Goal: Task Accomplishment & Management: Manage account settings

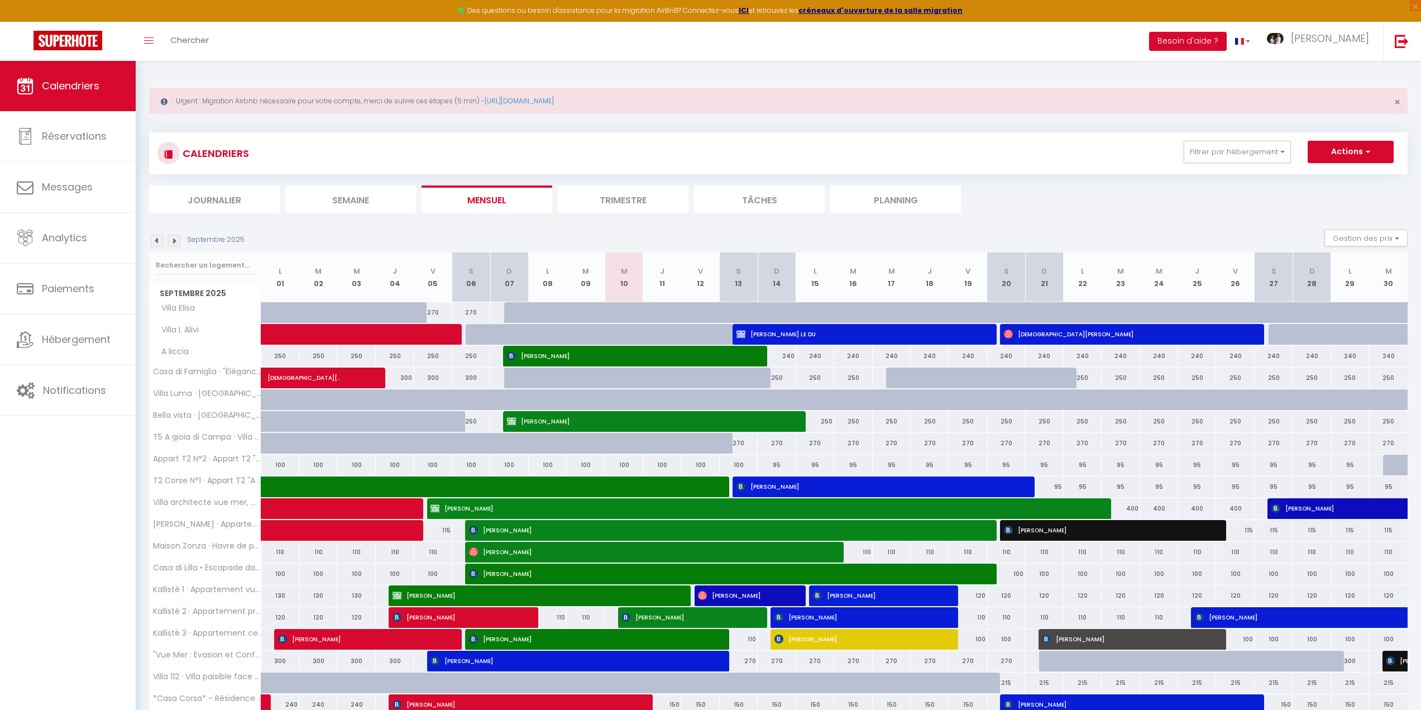
click at [174, 240] on img at bounding box center [174, 241] width 12 height 12
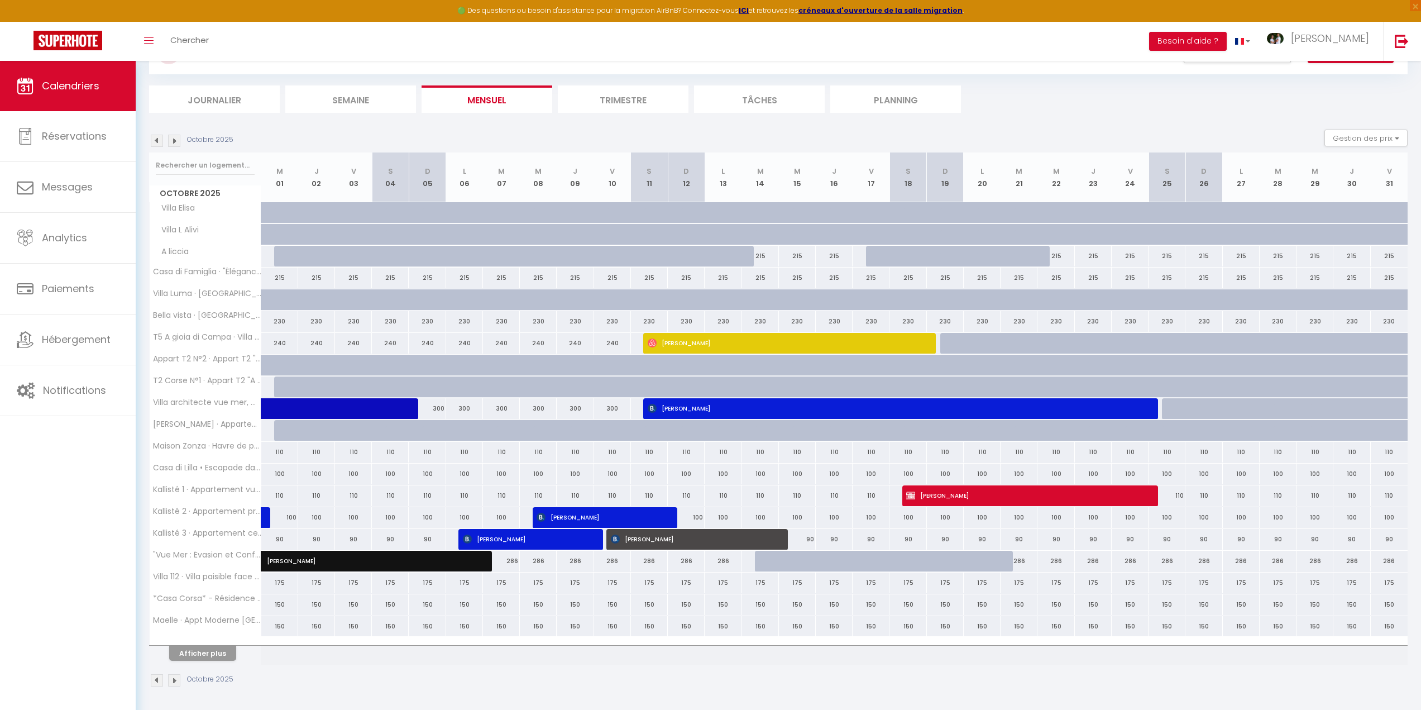
scroll to position [102, 0]
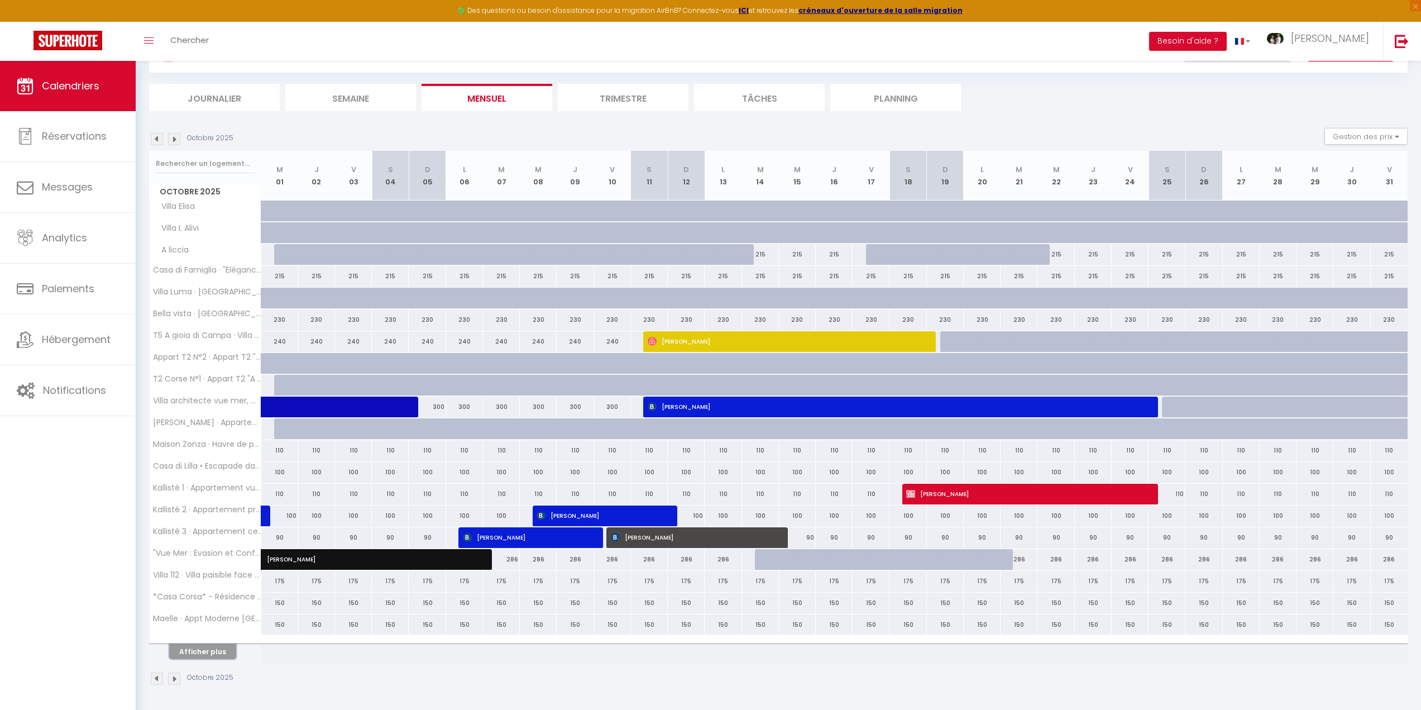
click at [214, 648] on button "Afficher plus" at bounding box center [202, 651] width 67 height 15
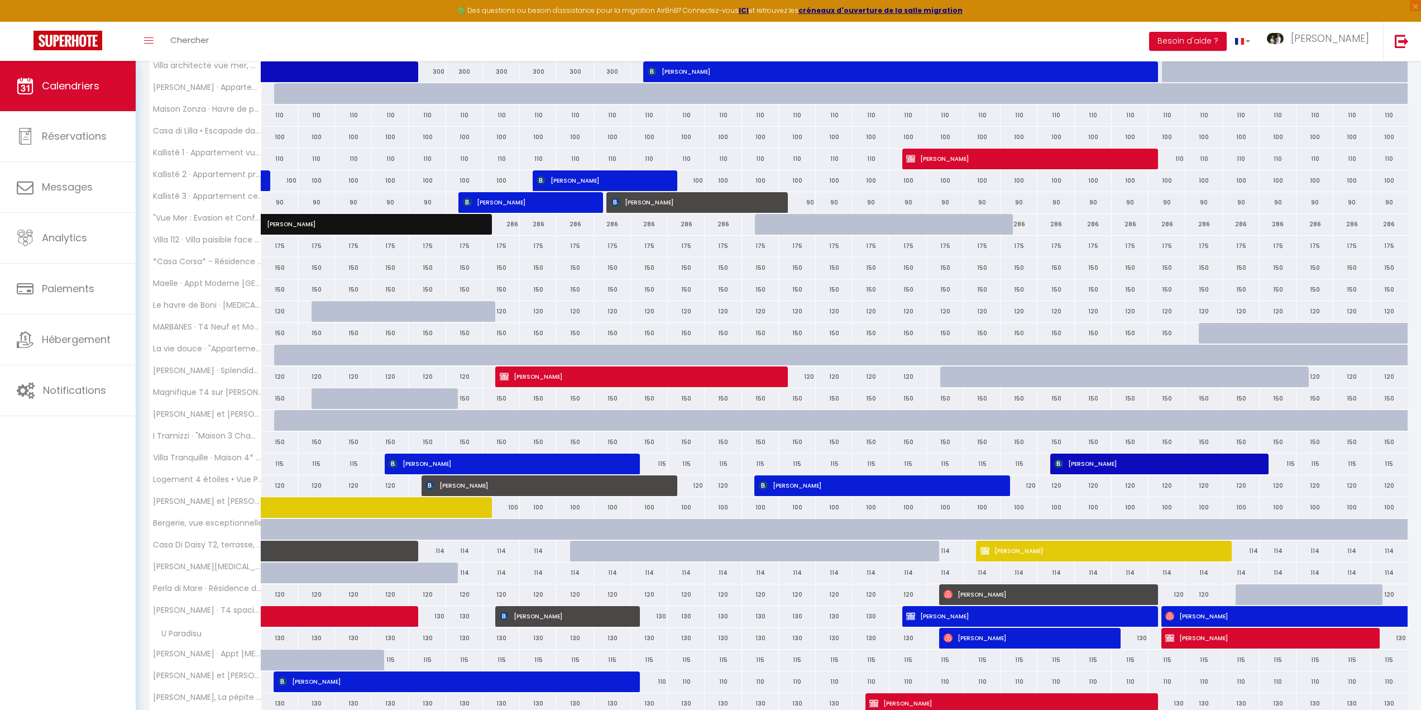
scroll to position [537, 0]
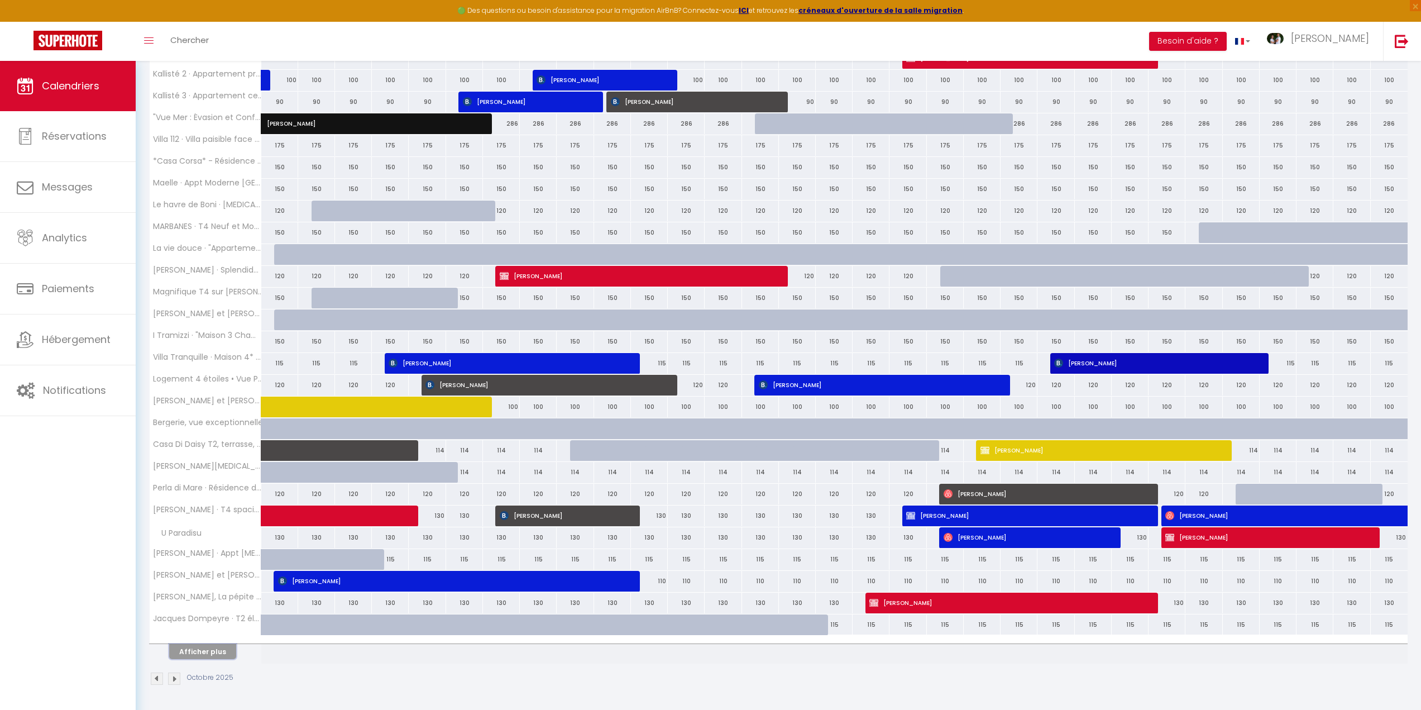
click at [212, 655] on button "Afficher plus" at bounding box center [202, 651] width 67 height 15
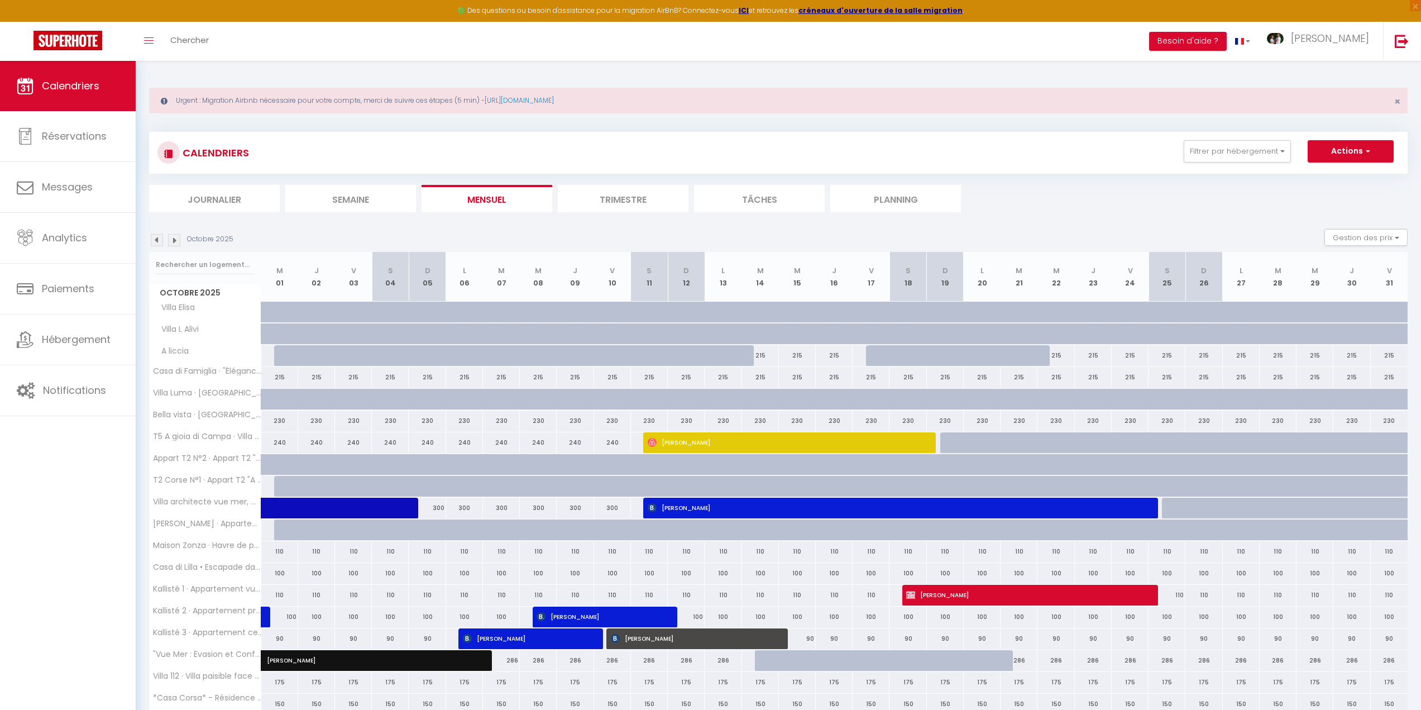
scroll to position [0, 0]
click at [155, 239] on img at bounding box center [157, 241] width 12 height 12
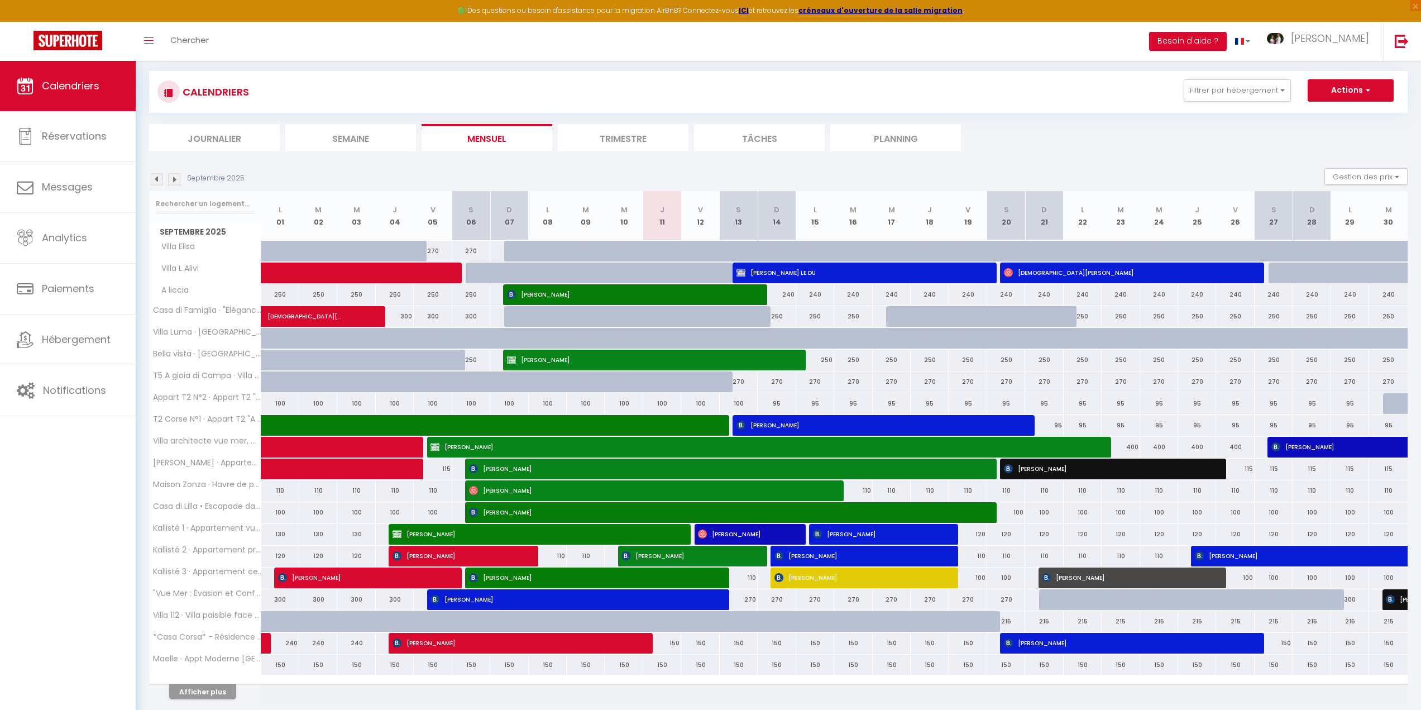
scroll to position [102, 0]
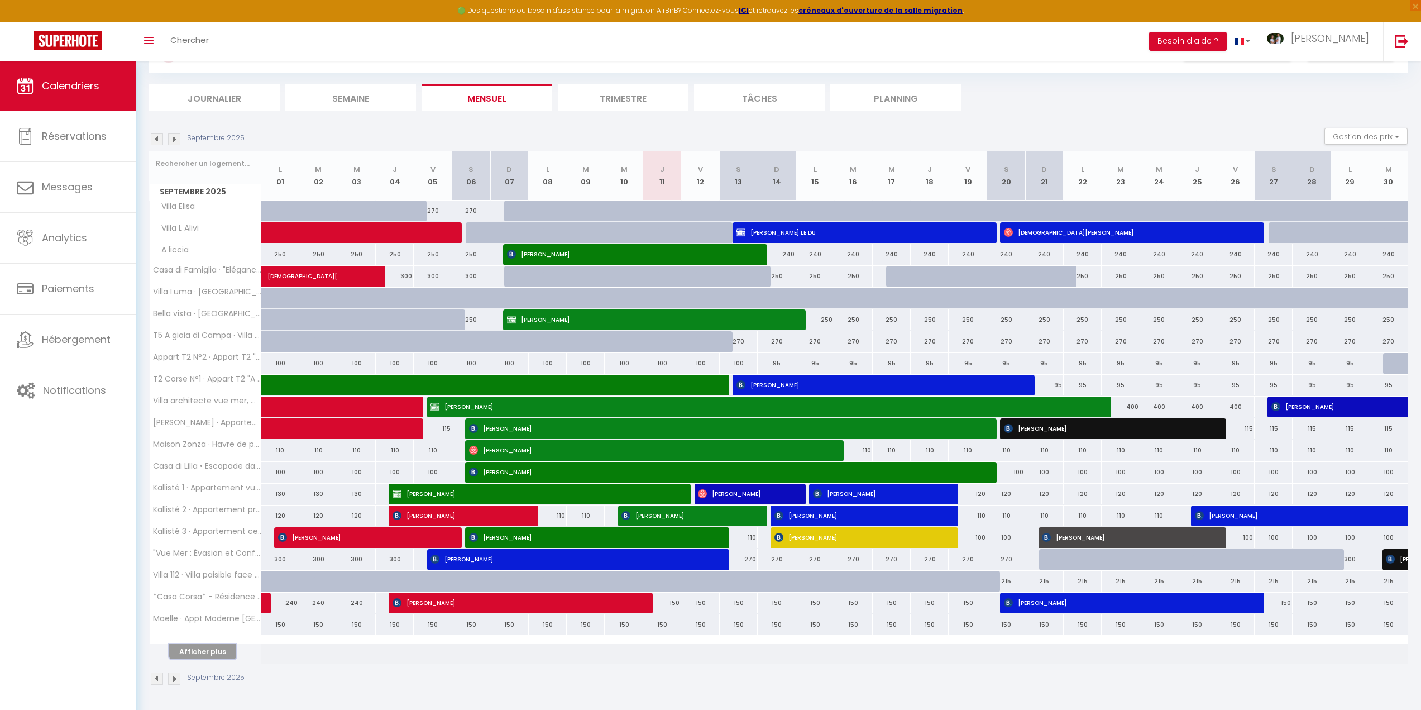
click at [207, 647] on button "Afficher plus" at bounding box center [202, 651] width 67 height 15
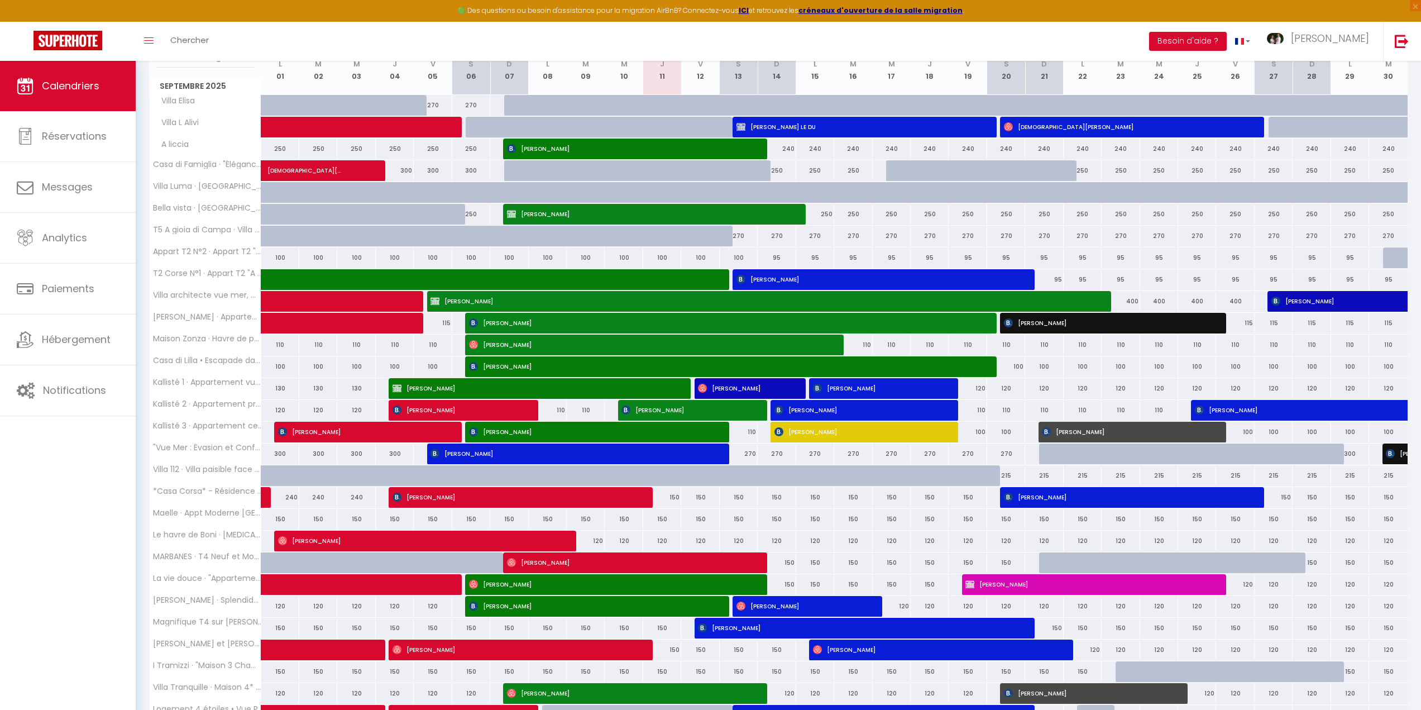
scroll to position [381, 0]
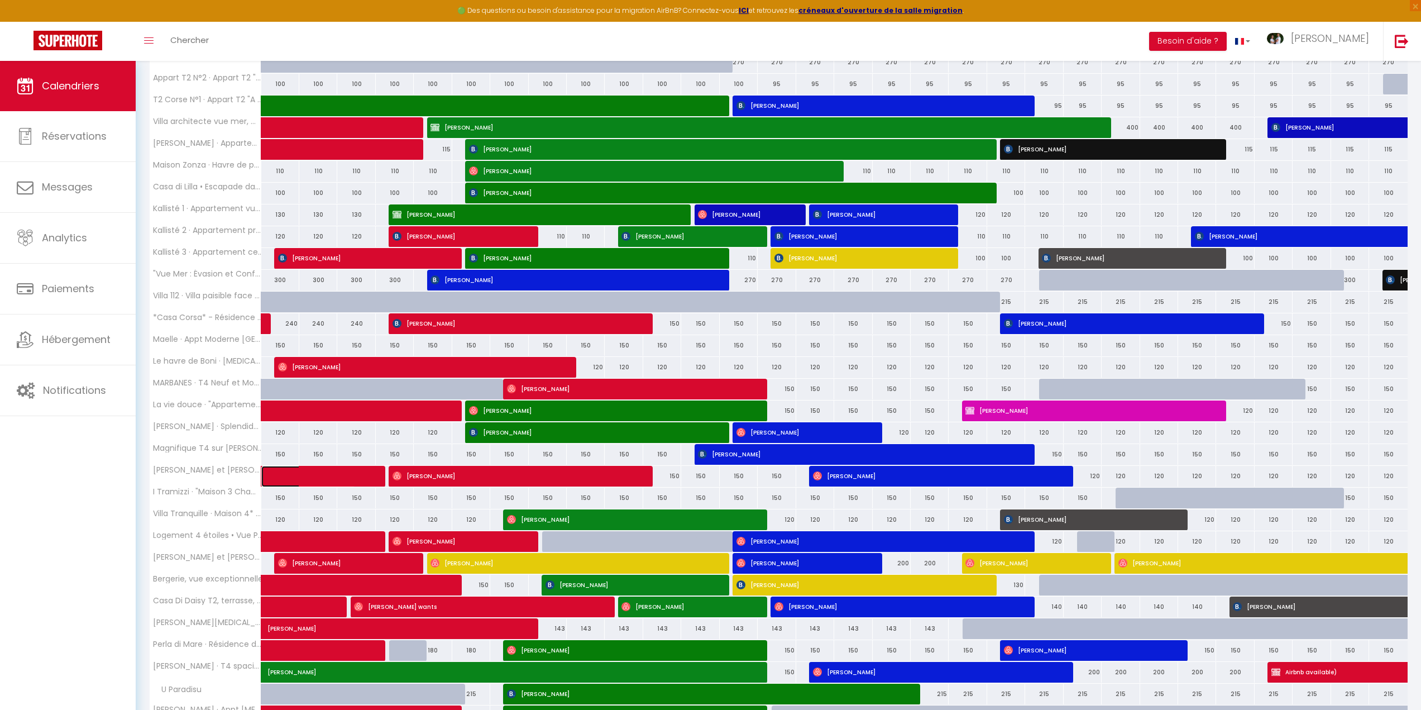
click at [324, 478] on span at bounding box center [316, 476] width 77 height 21
select select "OK"
select select "1"
select select "0"
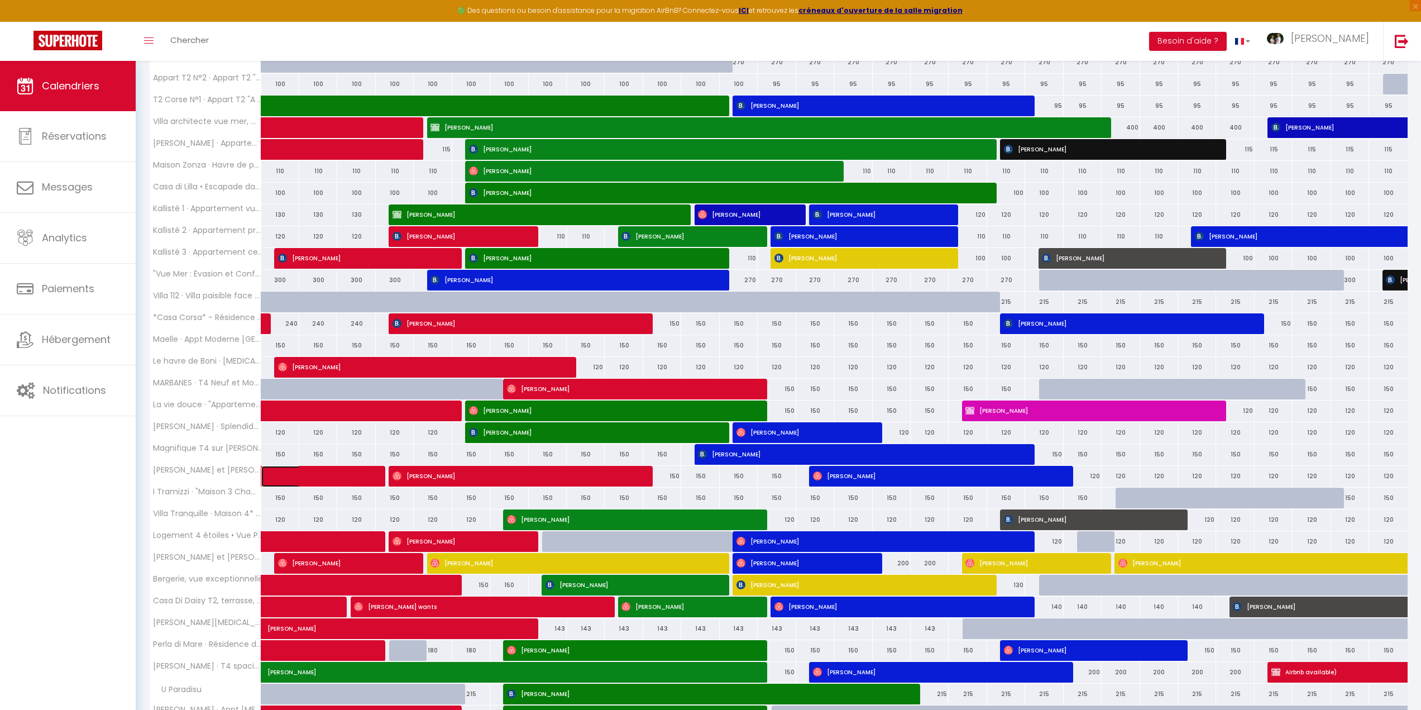
select select "1"
select select
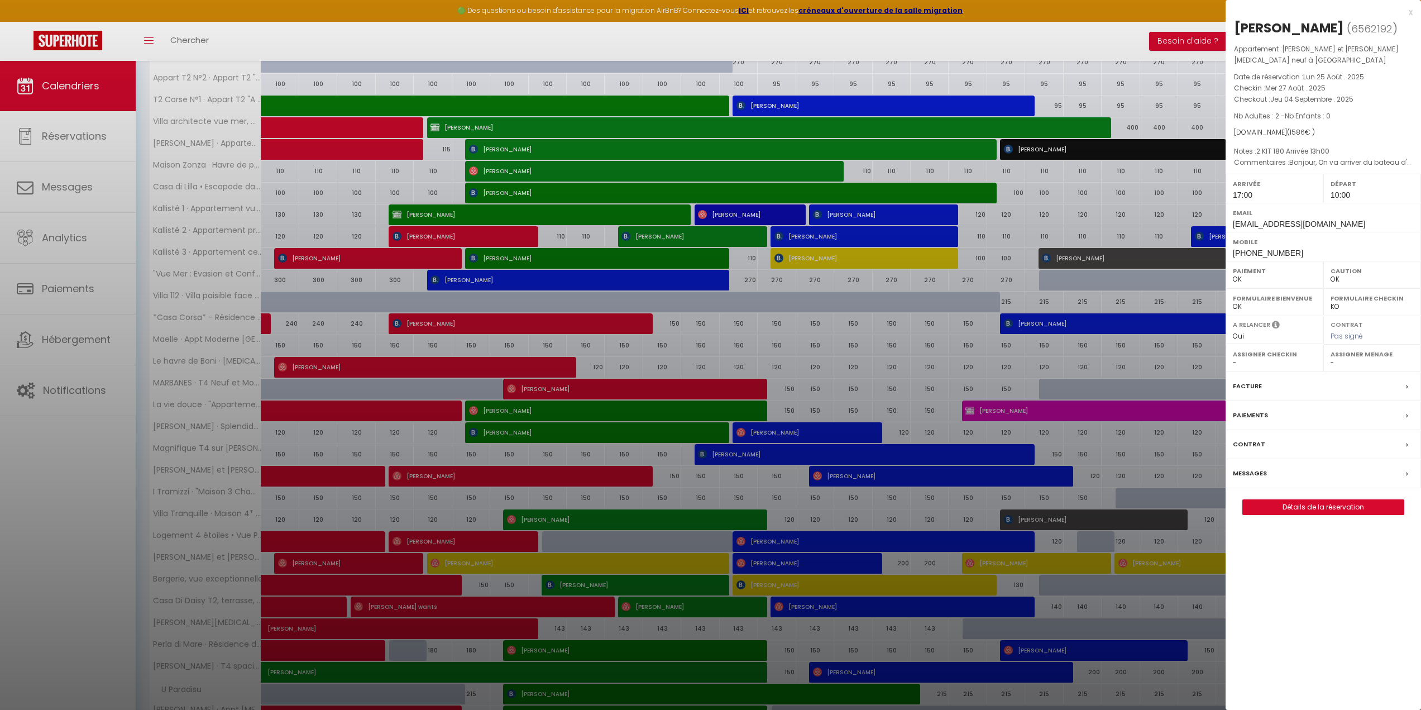
click at [1292, 473] on div "Messages" at bounding box center [1323, 473] width 195 height 29
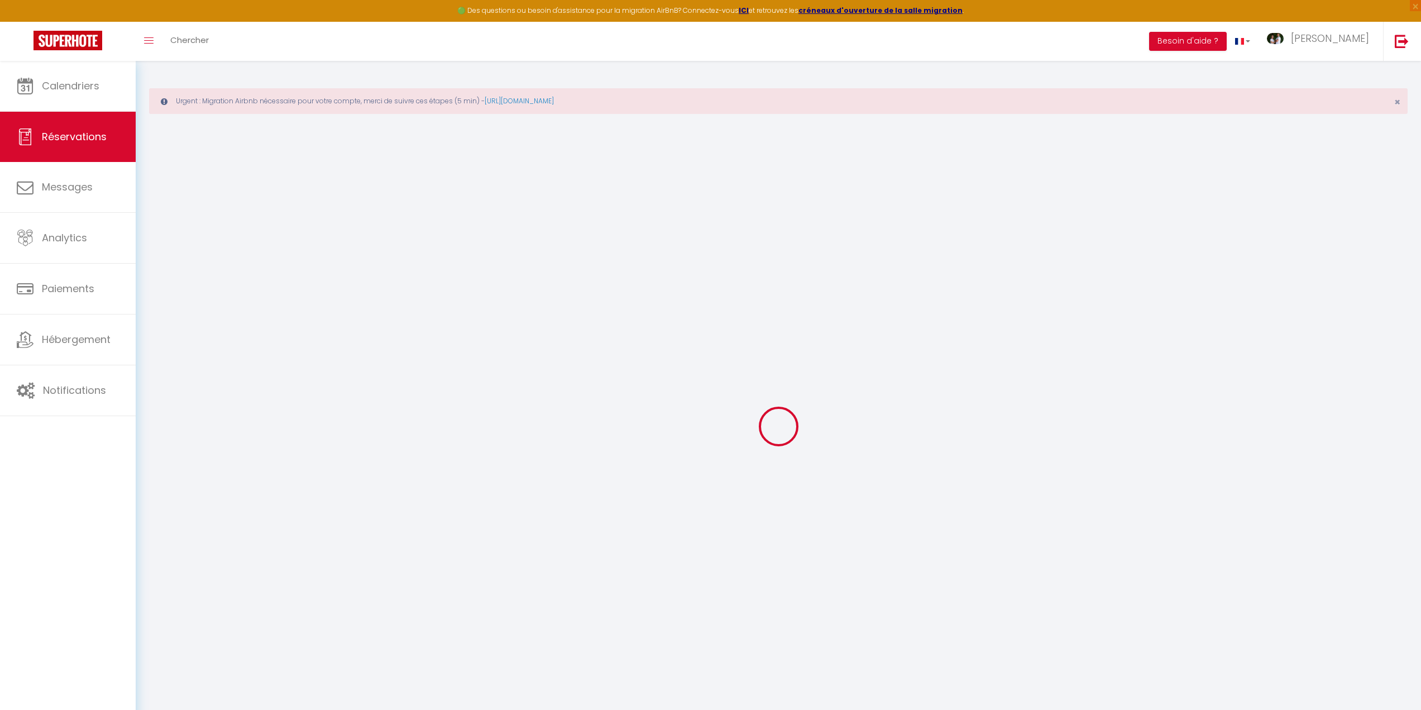
select select
checkbox input "false"
select select
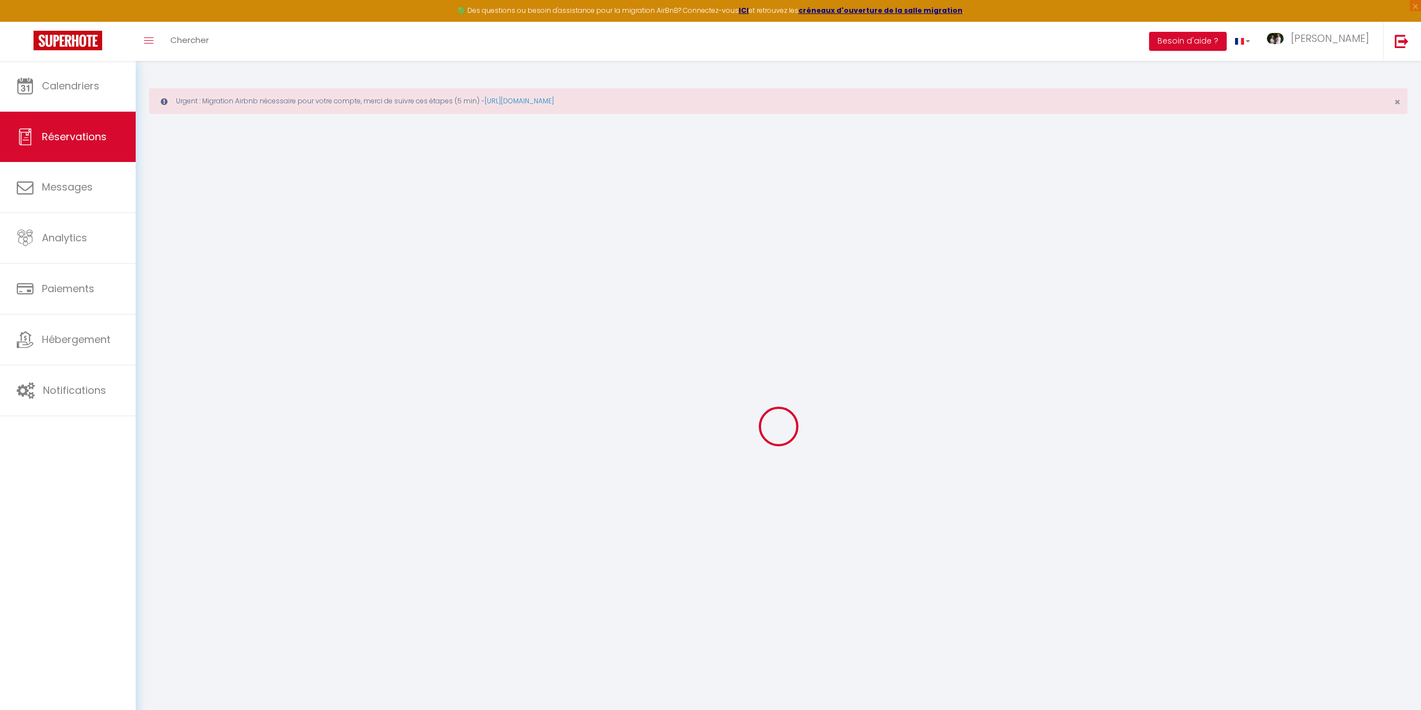
select select
checkbox input "false"
type textarea "Bonjour, On va arriver du bateau d'ajaccio le matin tres tot (7h), donc si l'ap…"
type textarea "2 KIT 180 Arrivée 13h00"
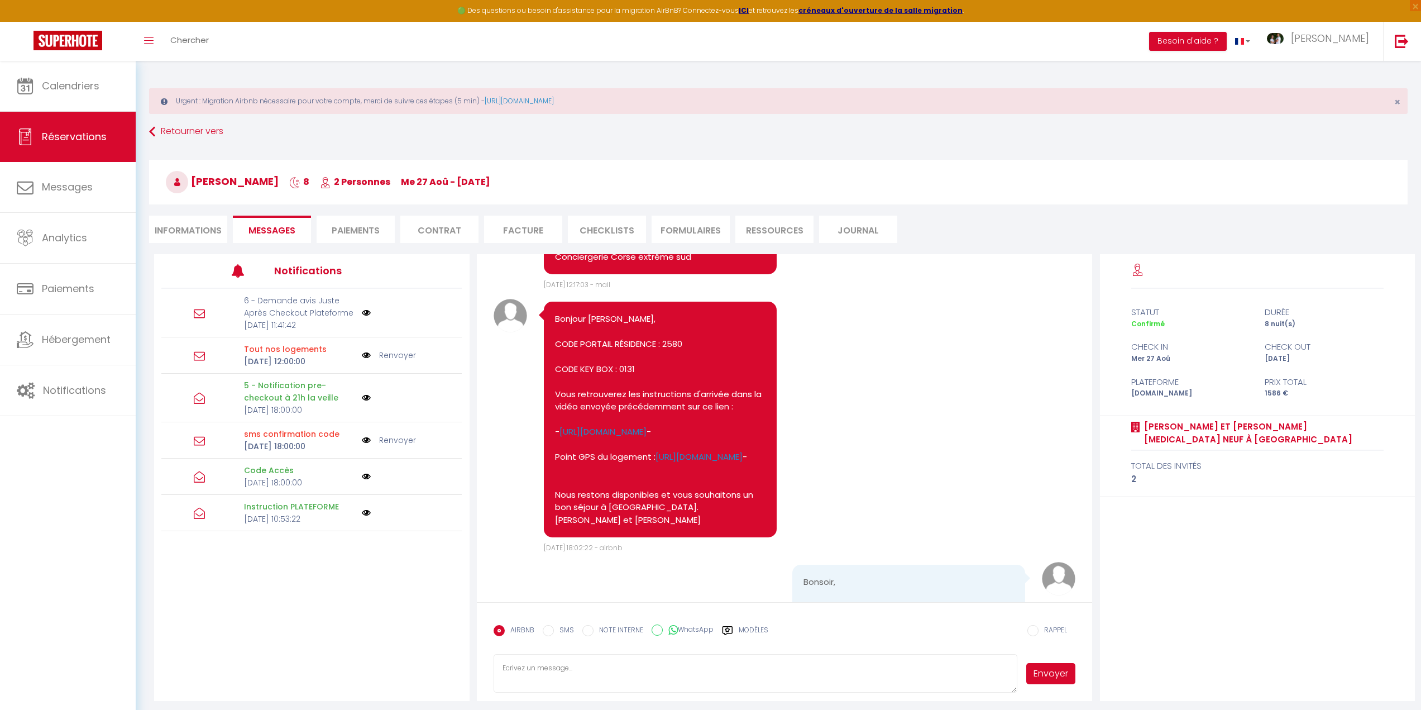
scroll to position [1118, 0]
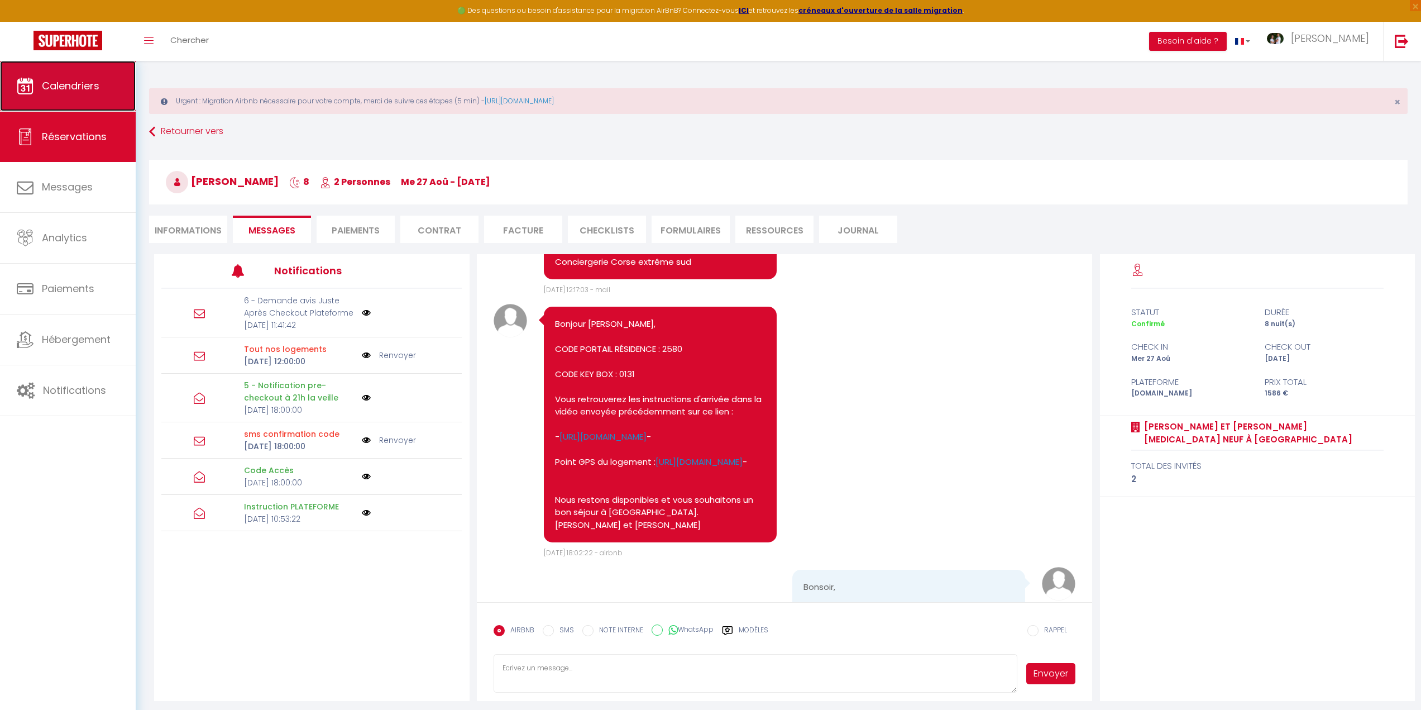
click at [74, 86] on span "Calendriers" at bounding box center [71, 86] width 58 height 14
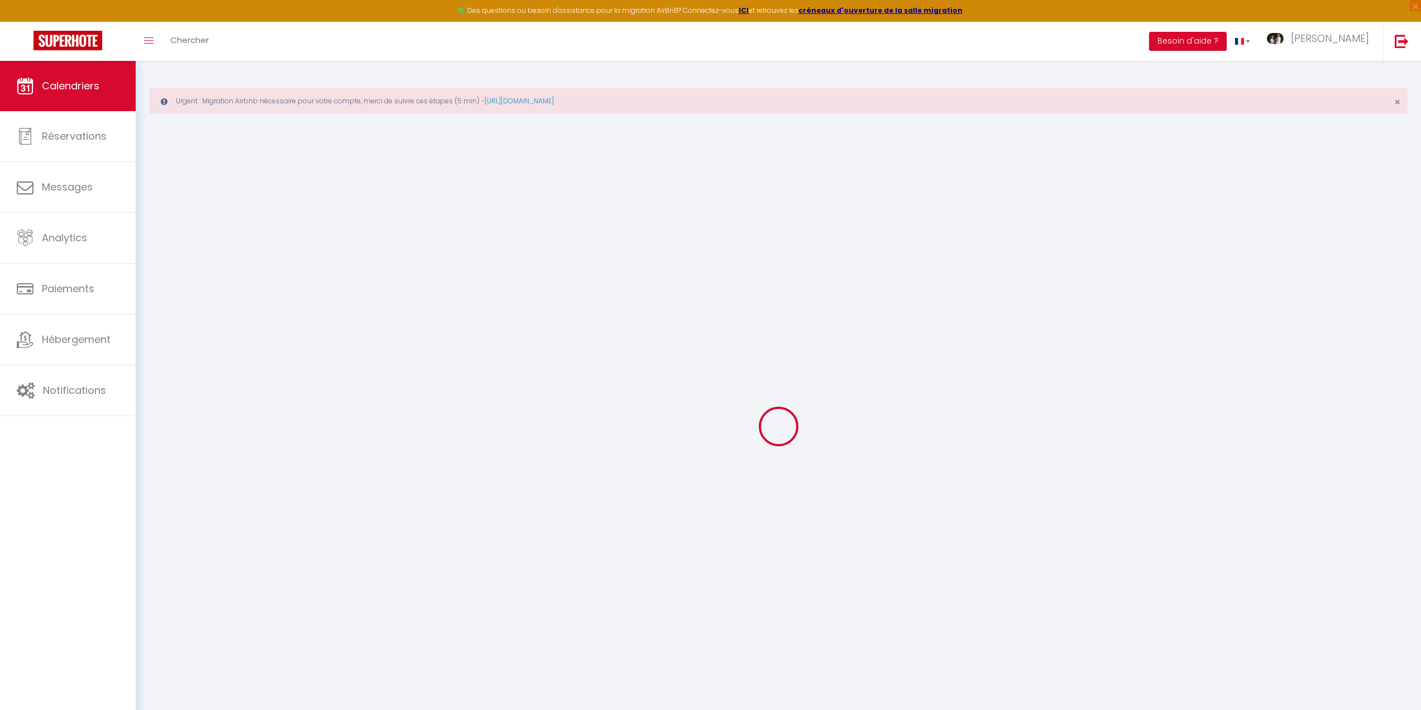
select select
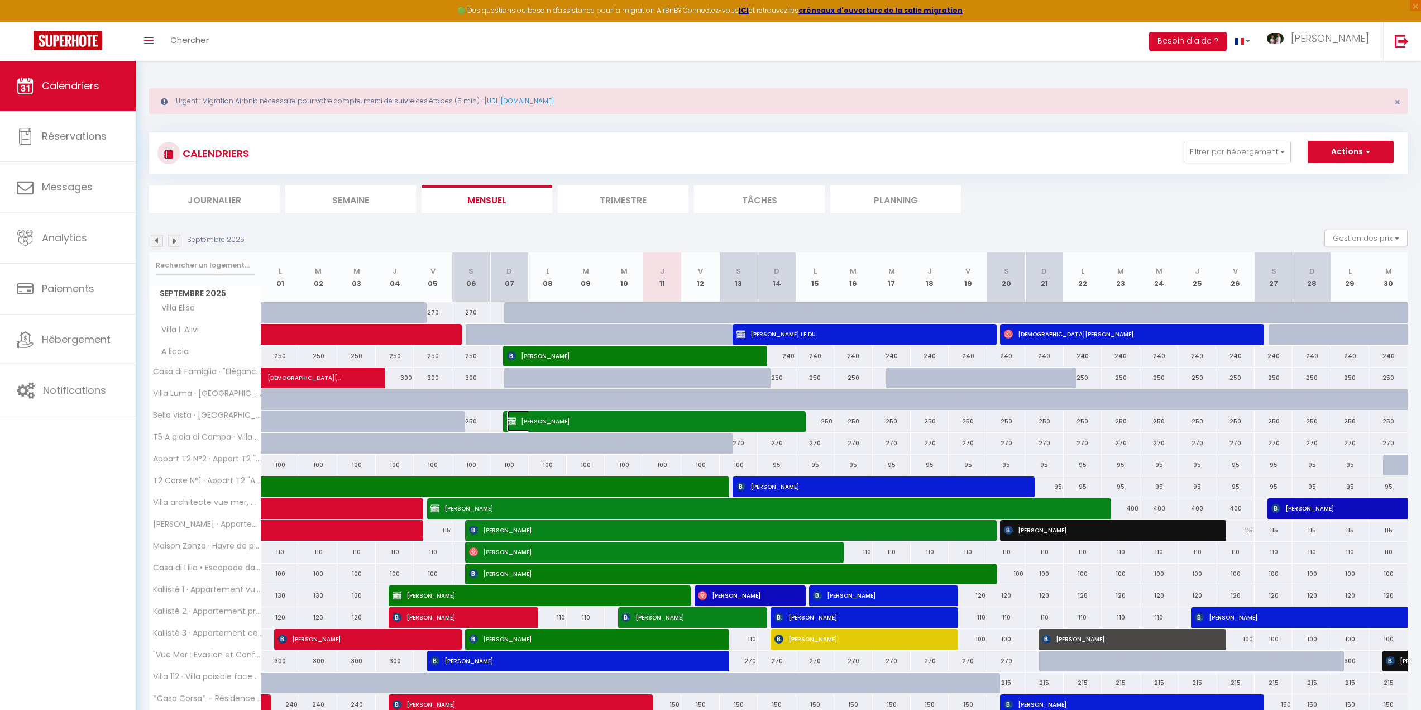
click at [593, 419] on span "[PERSON_NAME]" at bounding box center [646, 421] width 279 height 21
select select "OK"
select select "KO"
select select "1"
select select "0"
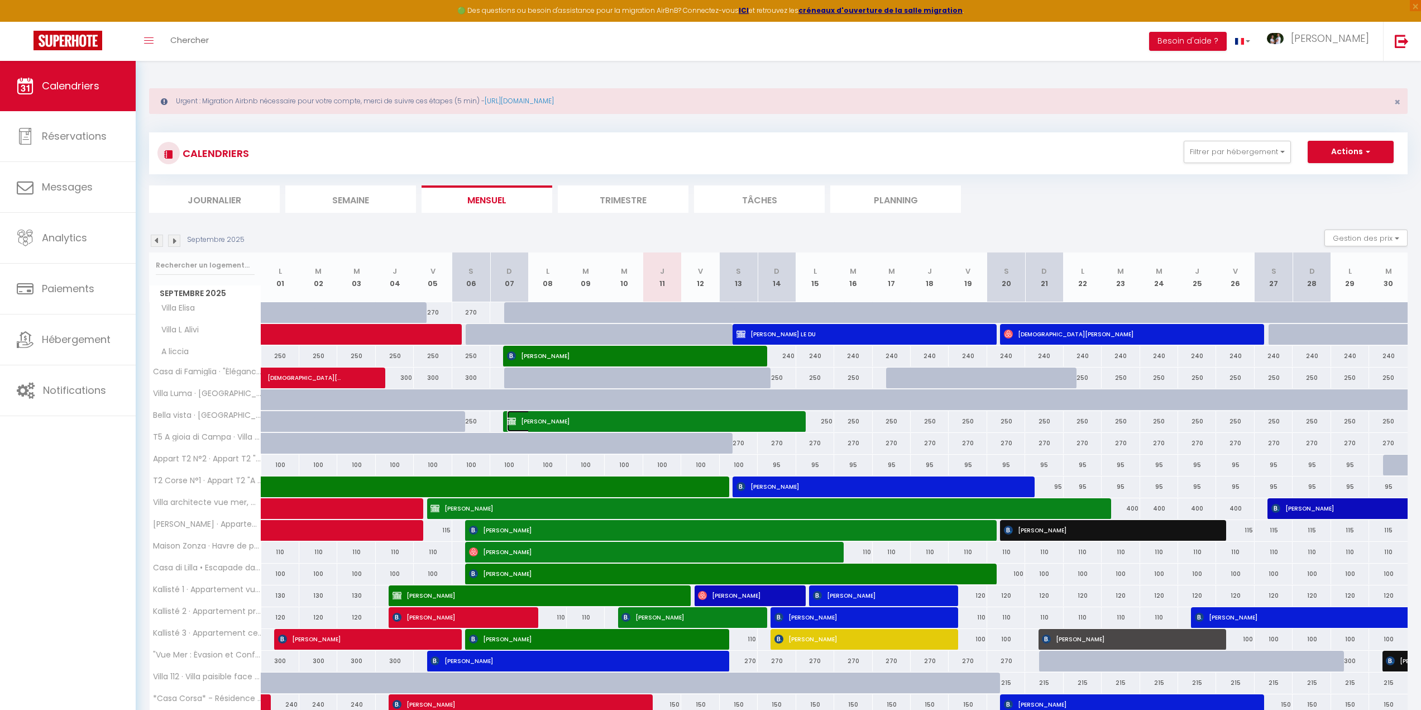
select select "1"
select select
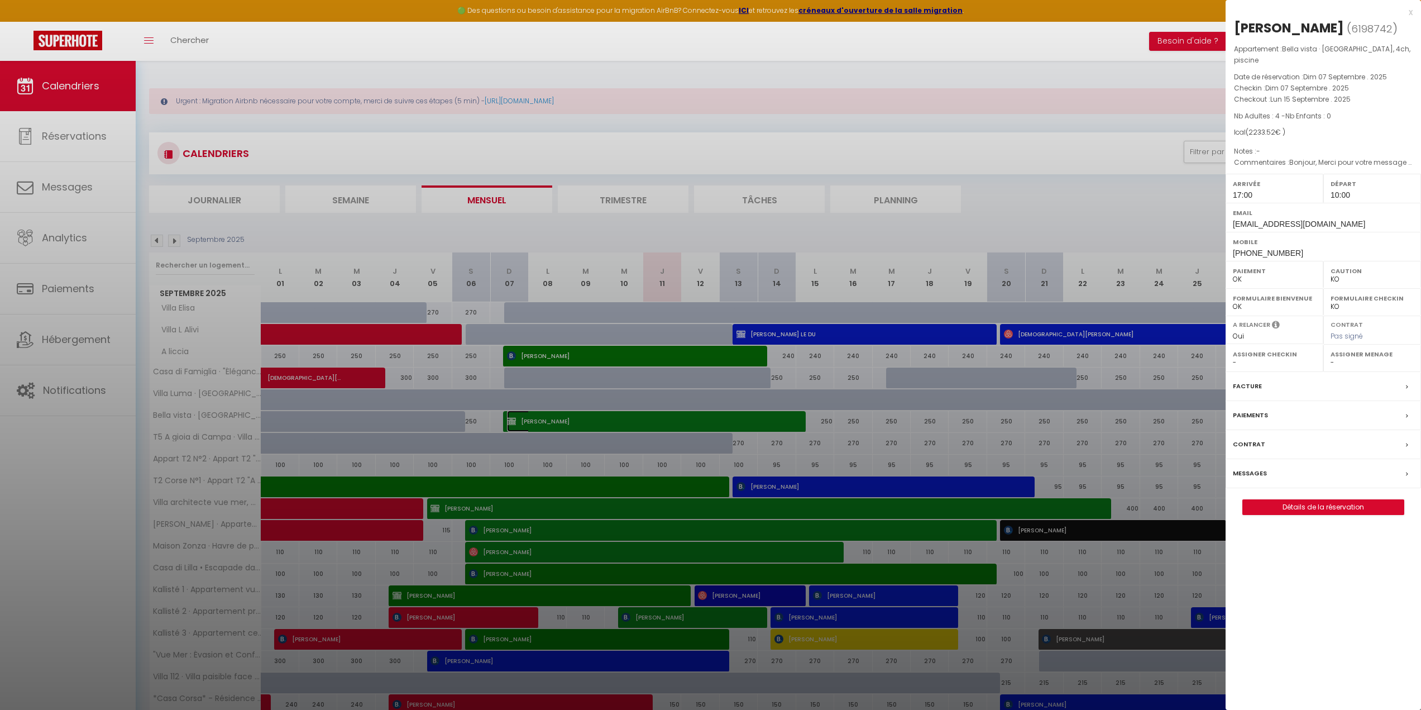
select select "41741"
click at [1273, 471] on div "Messages" at bounding box center [1323, 473] width 195 height 29
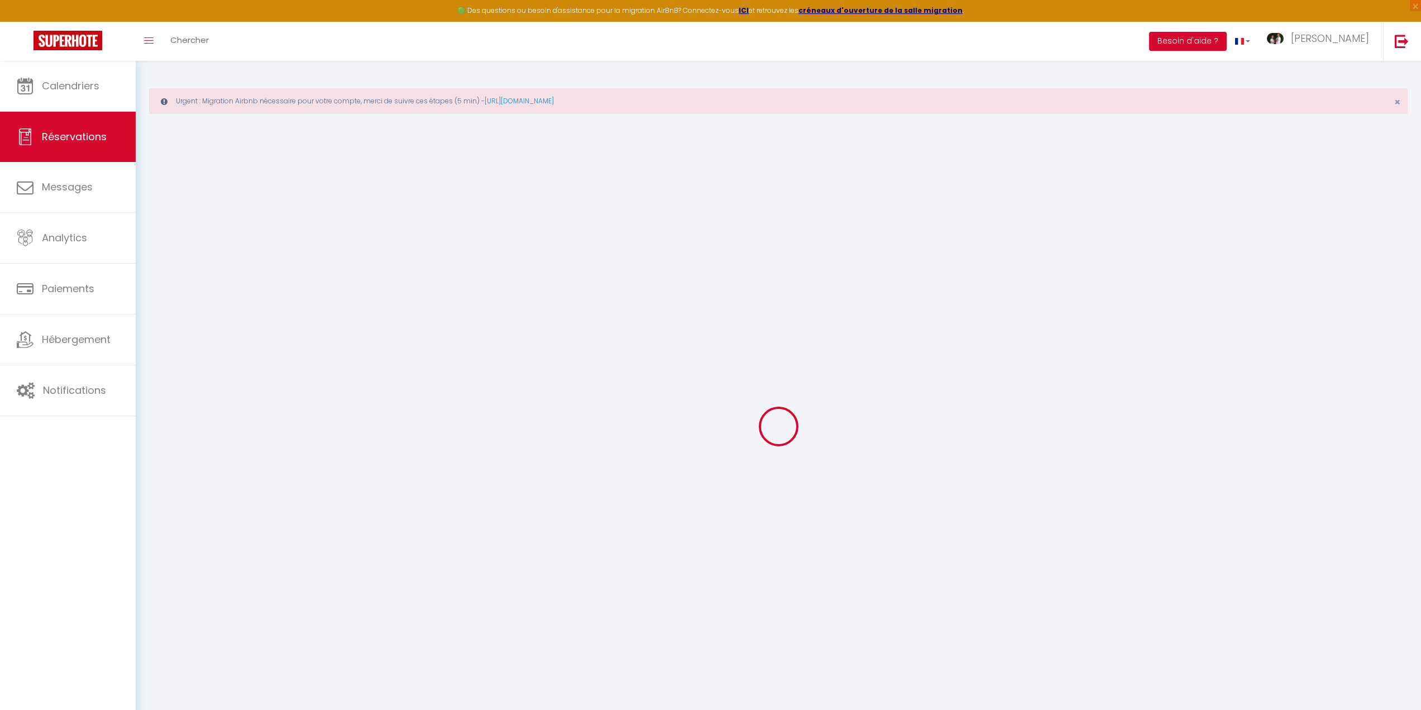
select select
checkbox input "false"
type textarea "Bonjour, Merci pour votre message ! Je suis ravi de venir séjourner chez vous e…"
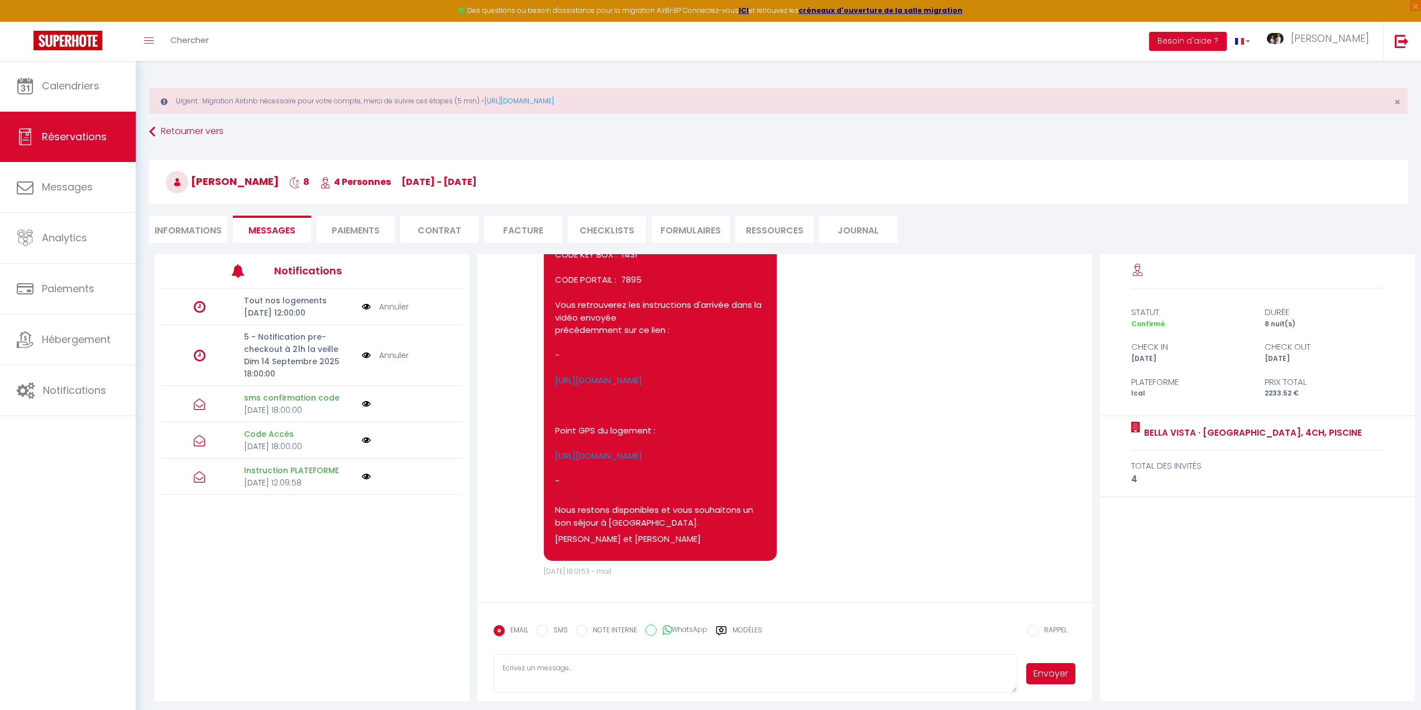
scroll to position [2273, 0]
click at [98, 68] on link "Calendriers" at bounding box center [68, 86] width 136 height 50
